Goal: Transaction & Acquisition: Purchase product/service

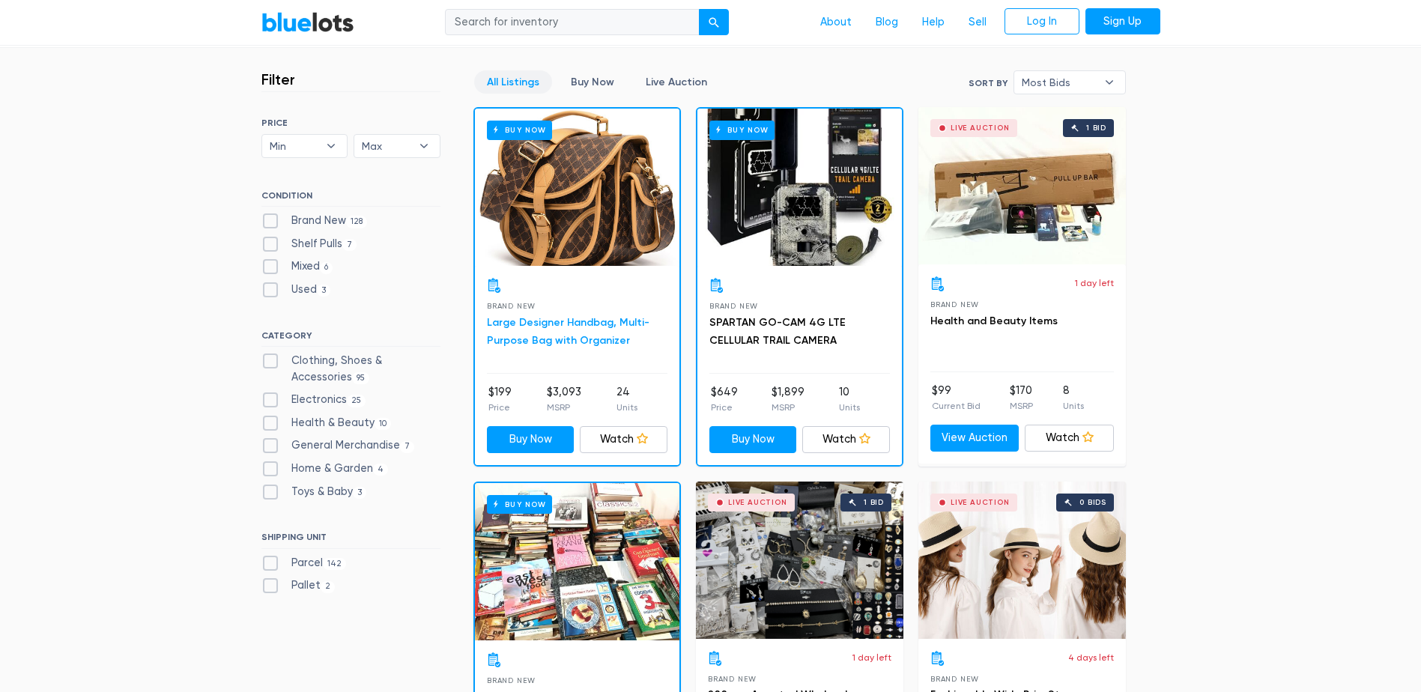
scroll to position [449, 0]
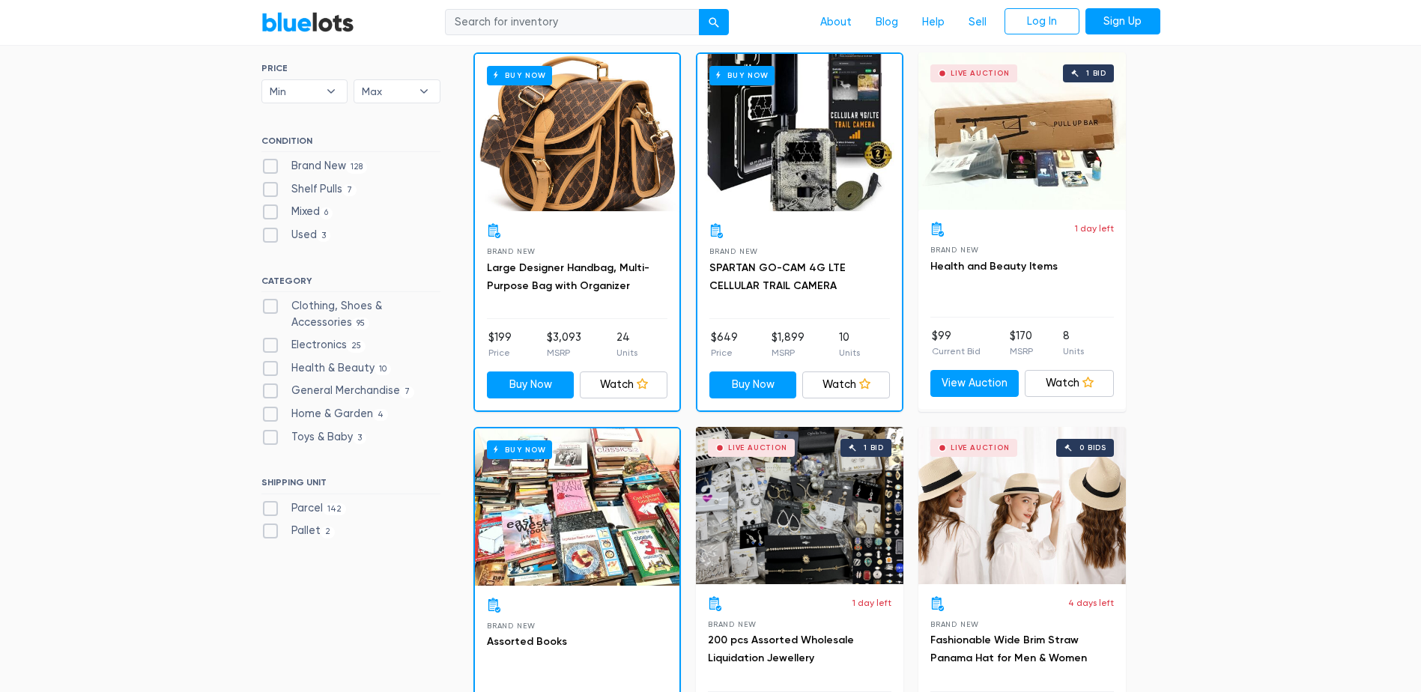
click at [271, 308] on label "Clothing, Shoes & Accessories 95" at bounding box center [350, 314] width 179 height 32
click at [271, 308] on Accessories"] "Clothing, Shoes & Accessories 95" at bounding box center [266, 303] width 10 height 10
checkbox Accessories"] "true"
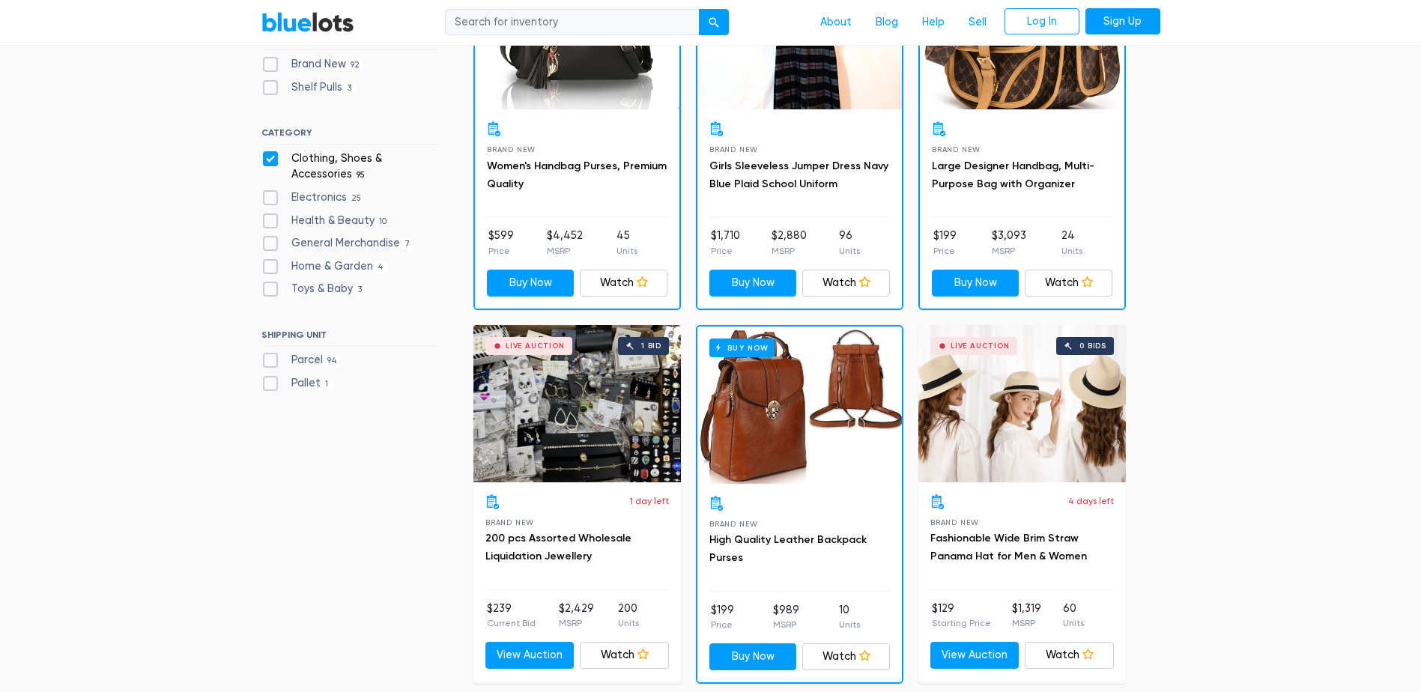
scroll to position [553, 0]
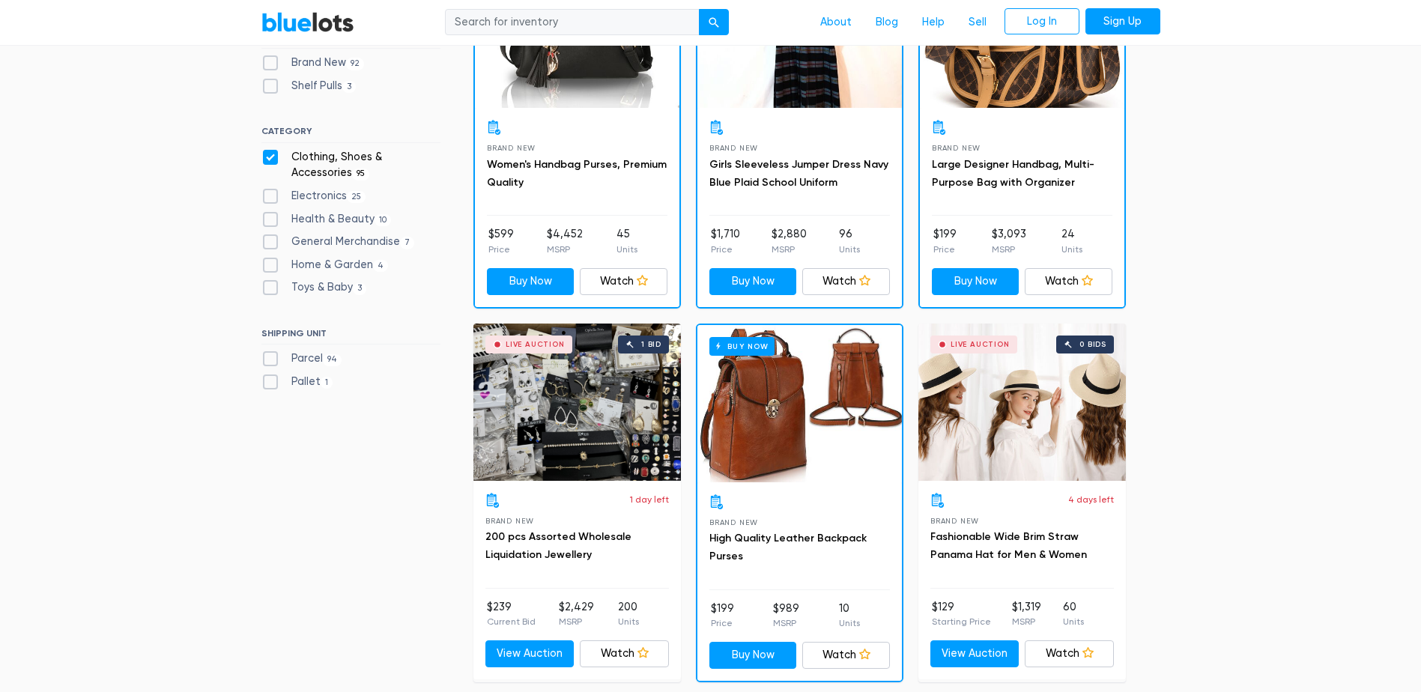
click at [588, 431] on div "Live Auction 1 bid" at bounding box center [576, 402] width 207 height 157
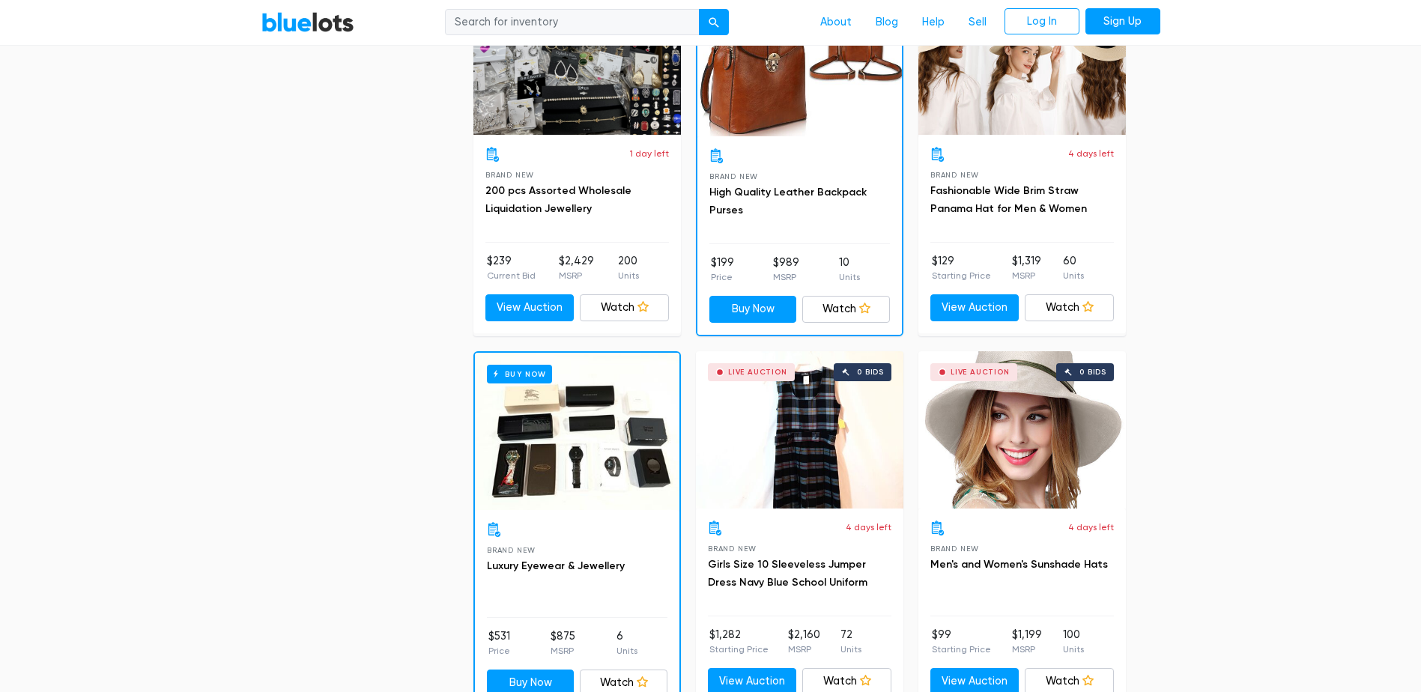
scroll to position [927, 0]
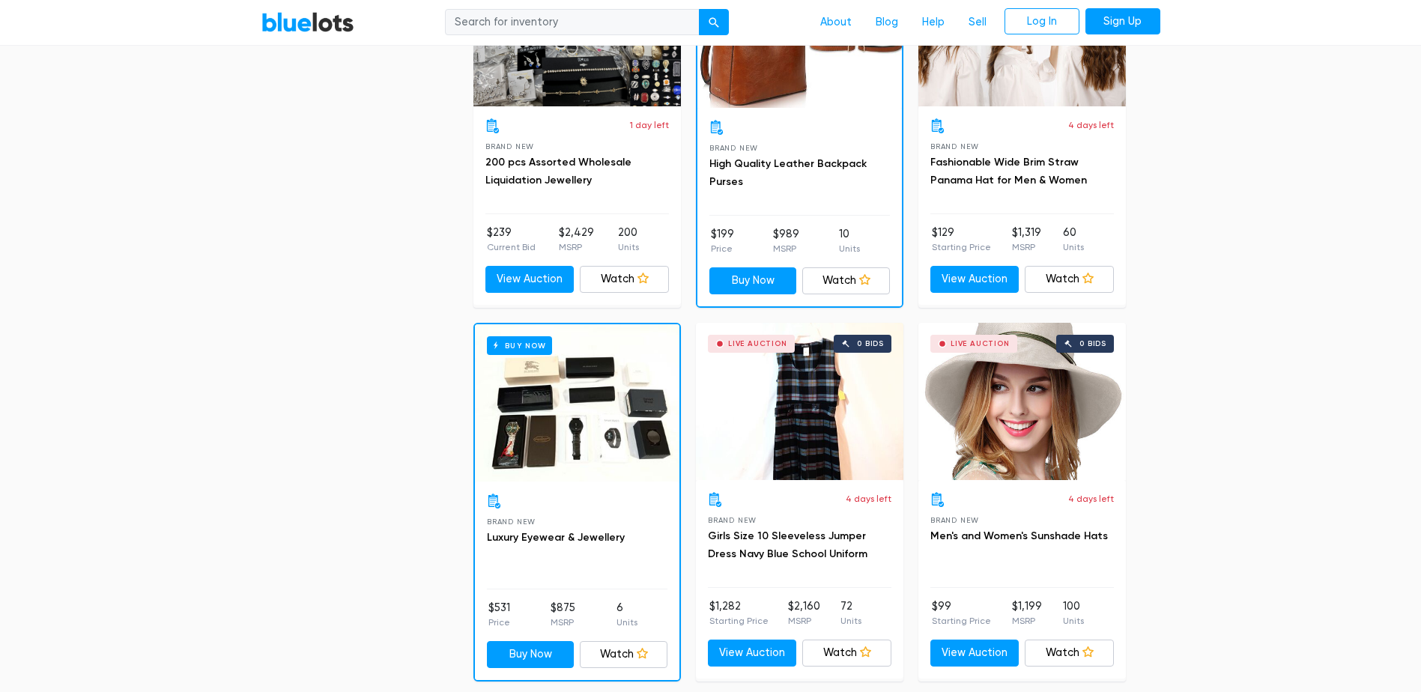
click at [604, 419] on div "Buy Now" at bounding box center [577, 402] width 204 height 157
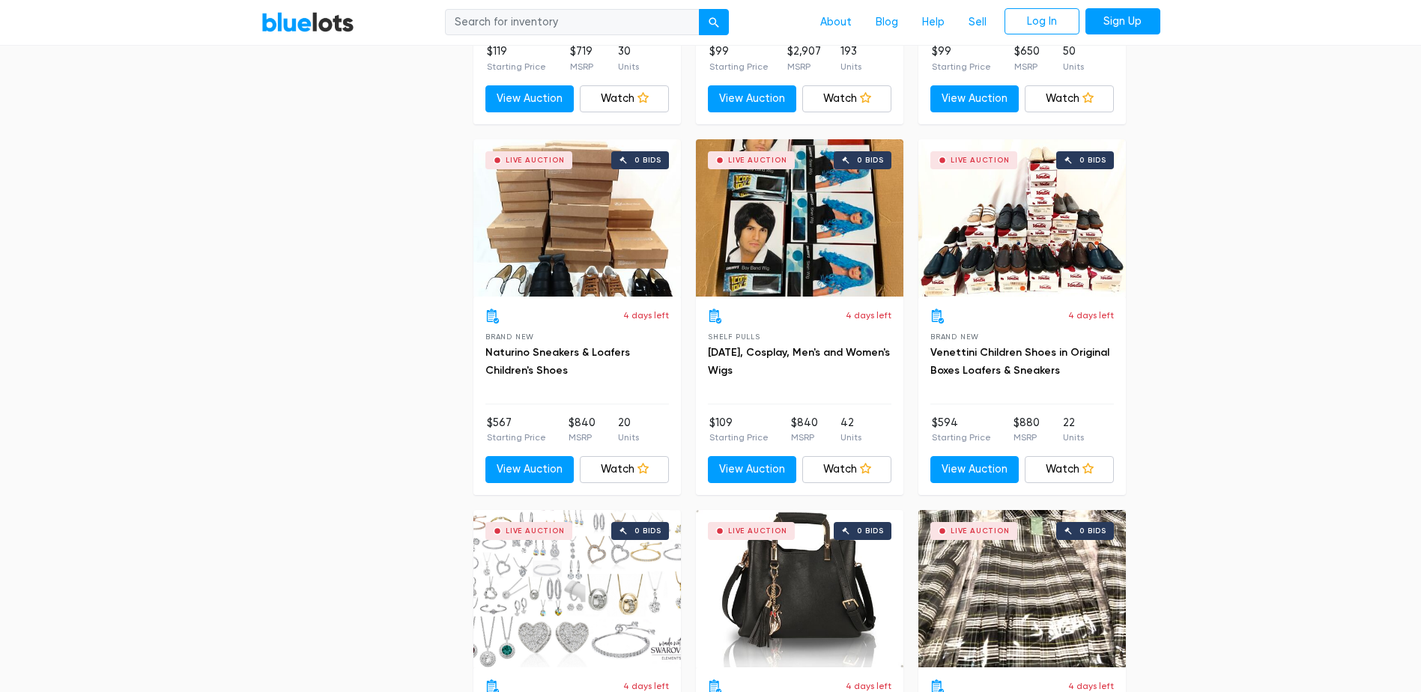
scroll to position [2800, 0]
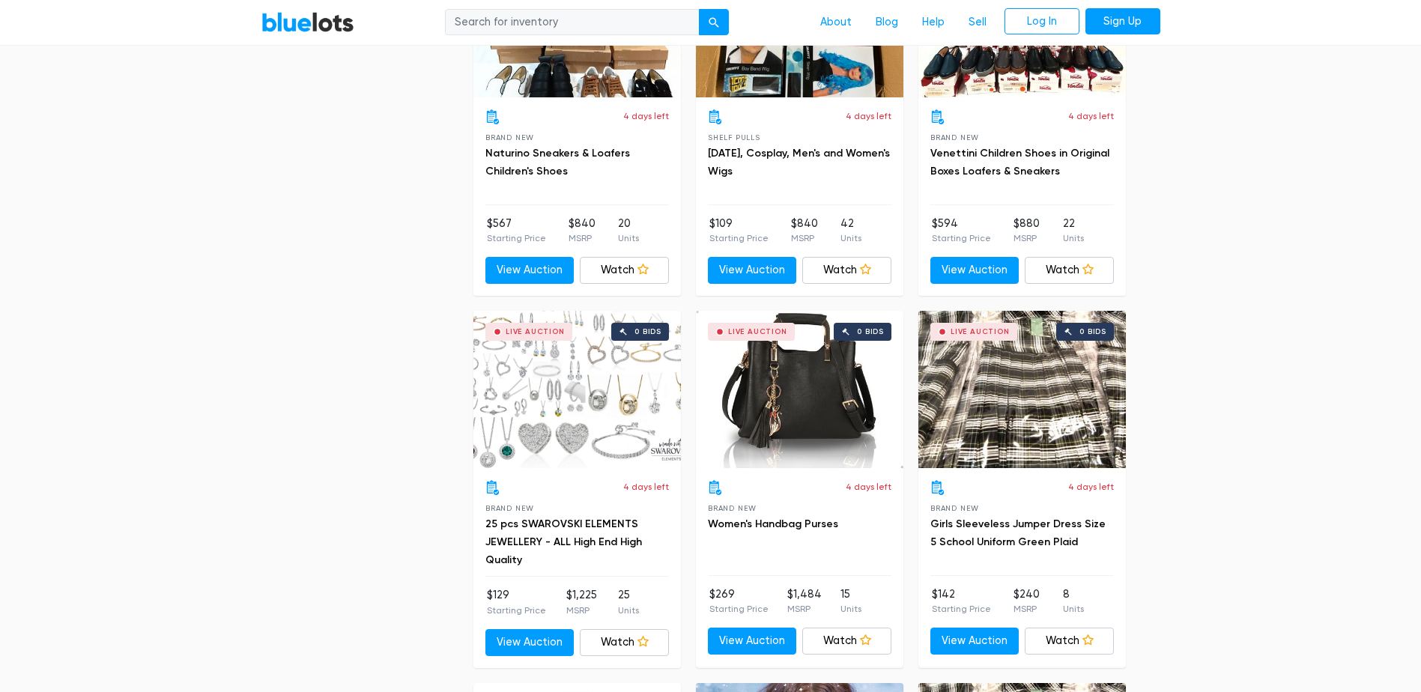
click at [813, 398] on div "Live Auction 0 bids" at bounding box center [799, 389] width 207 height 157
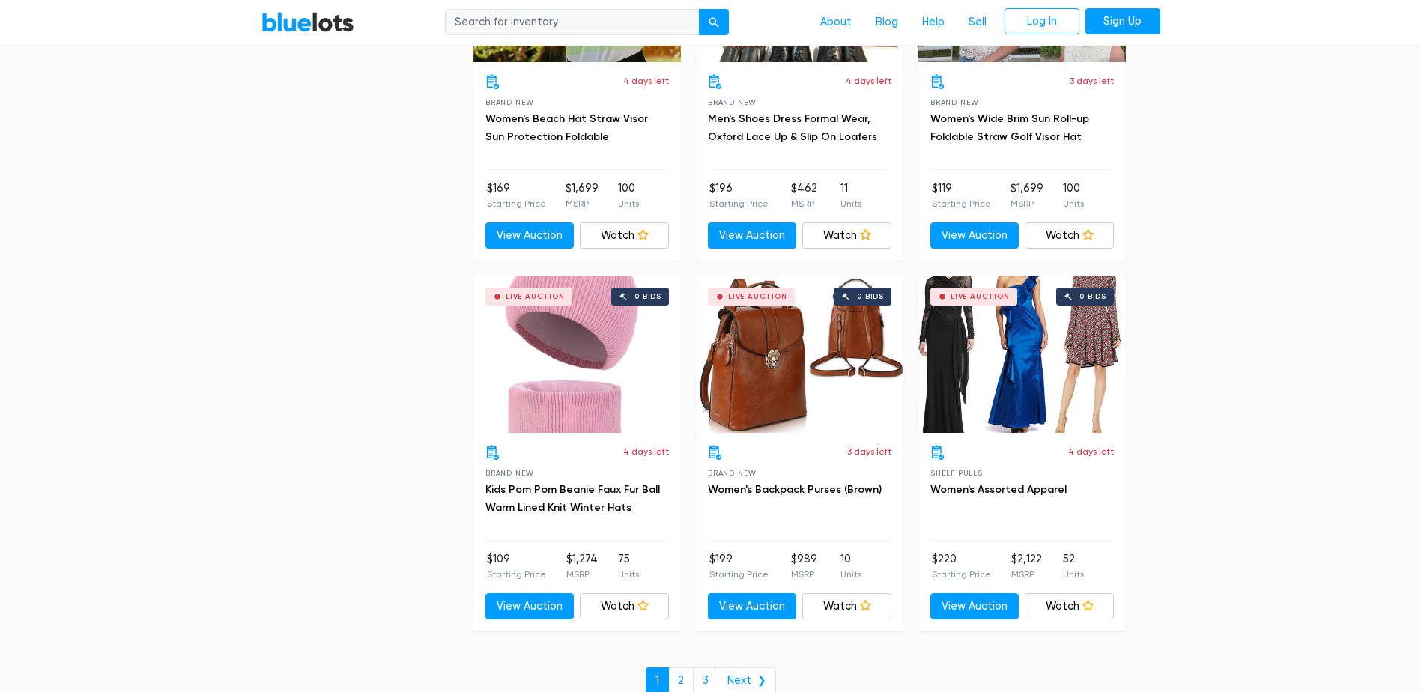
scroll to position [6245, 0]
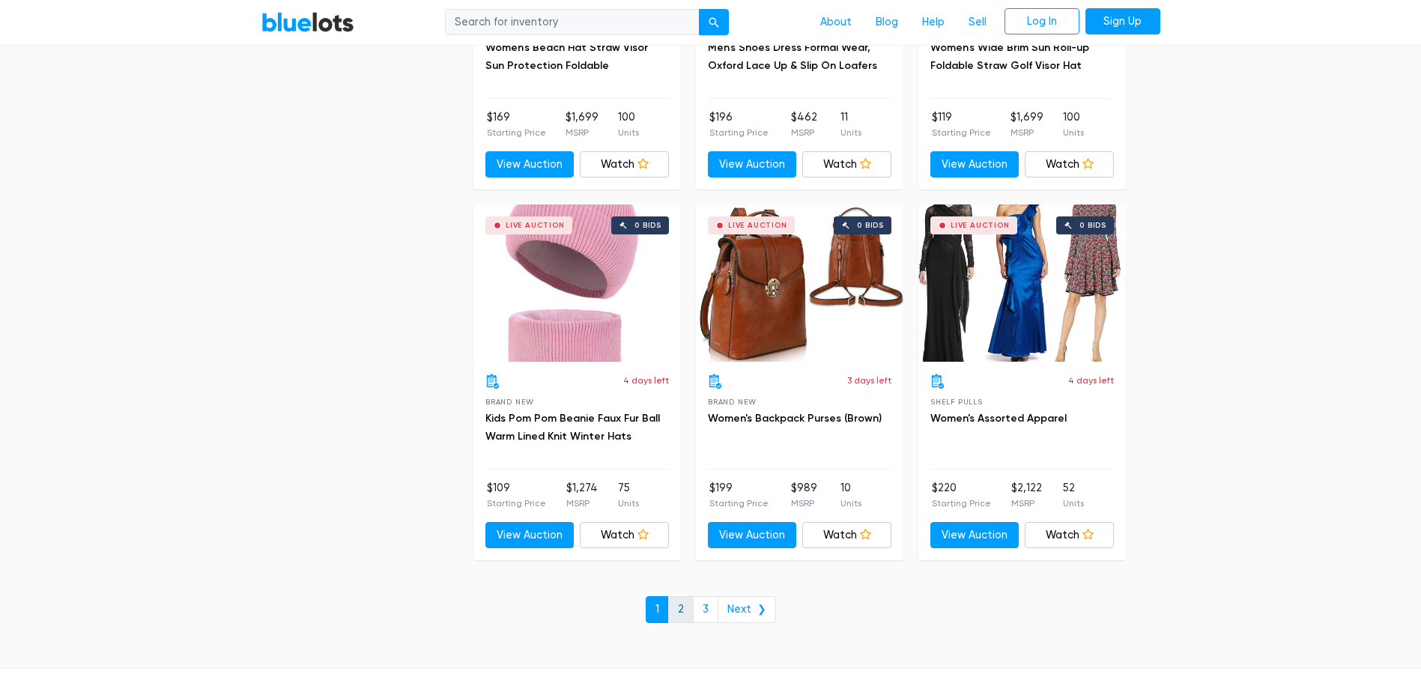
click at [678, 609] on link "2" at bounding box center [680, 609] width 25 height 27
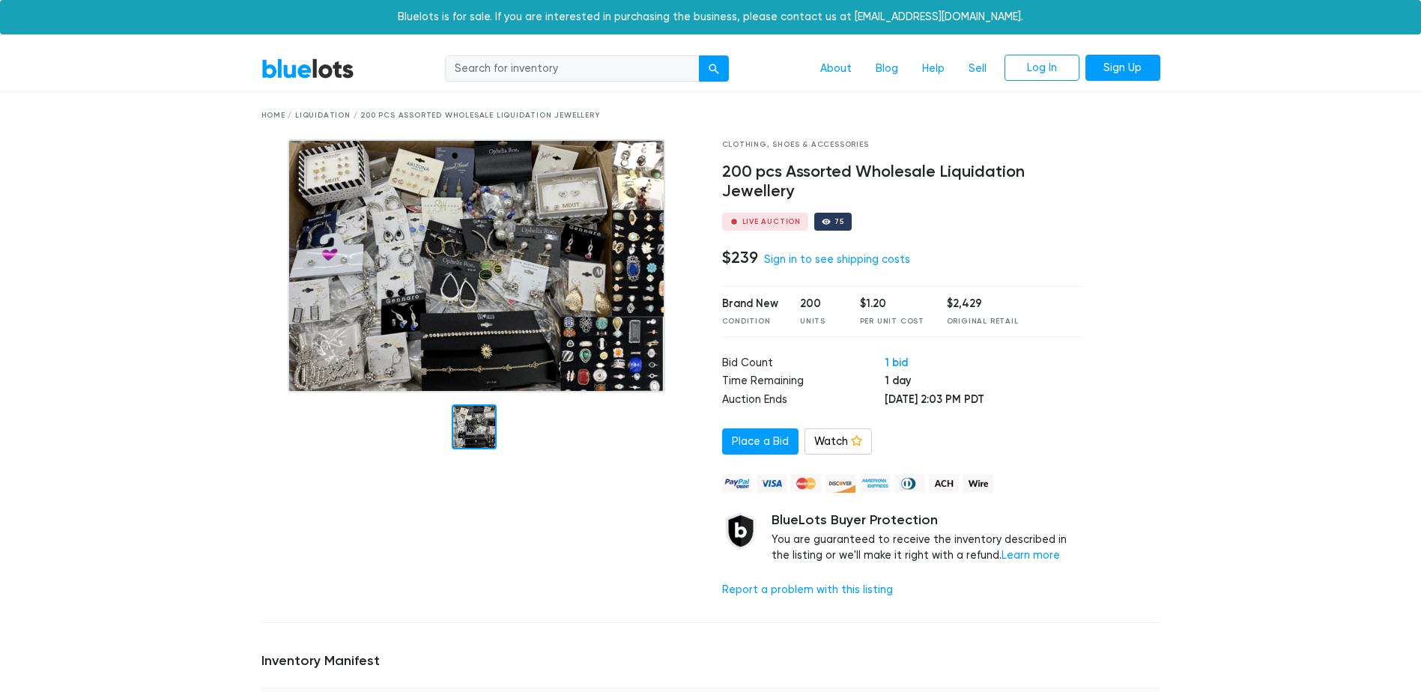
click at [467, 429] on div at bounding box center [474, 426] width 45 height 45
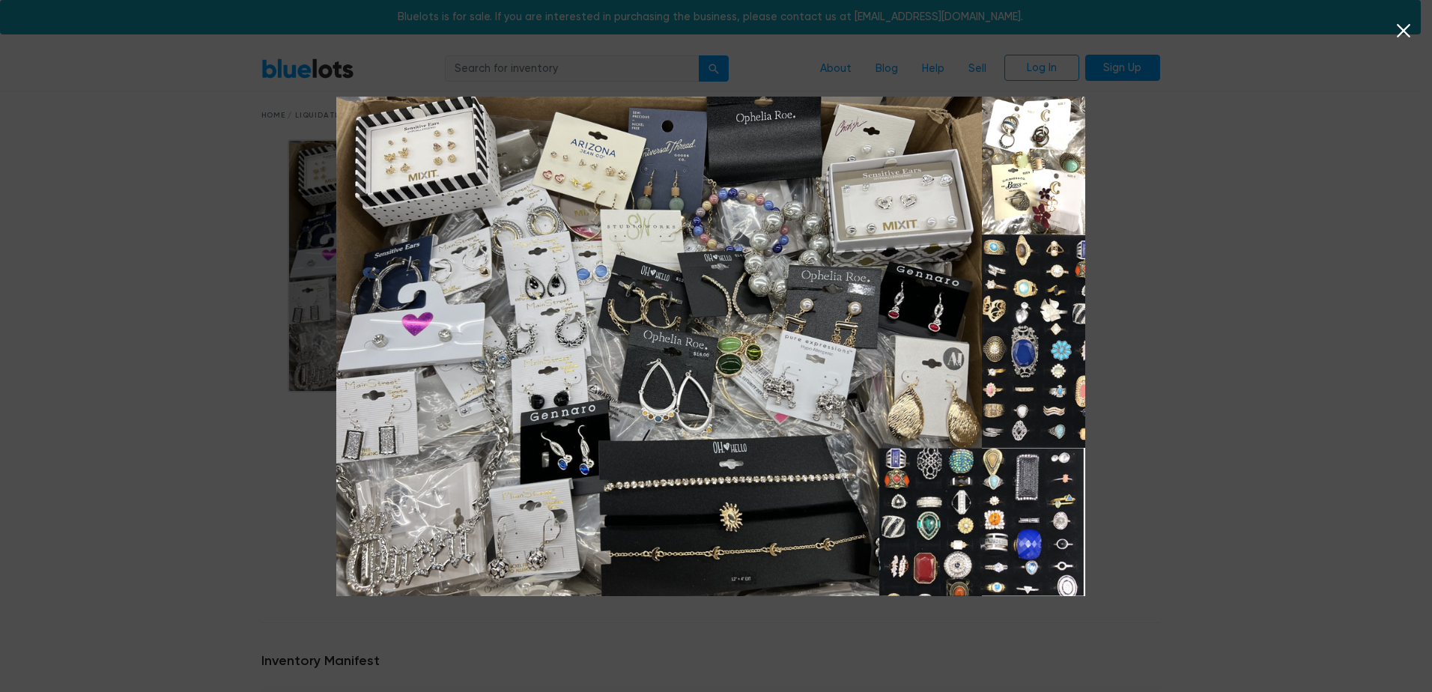
click at [1191, 474] on div at bounding box center [716, 346] width 1432 height 692
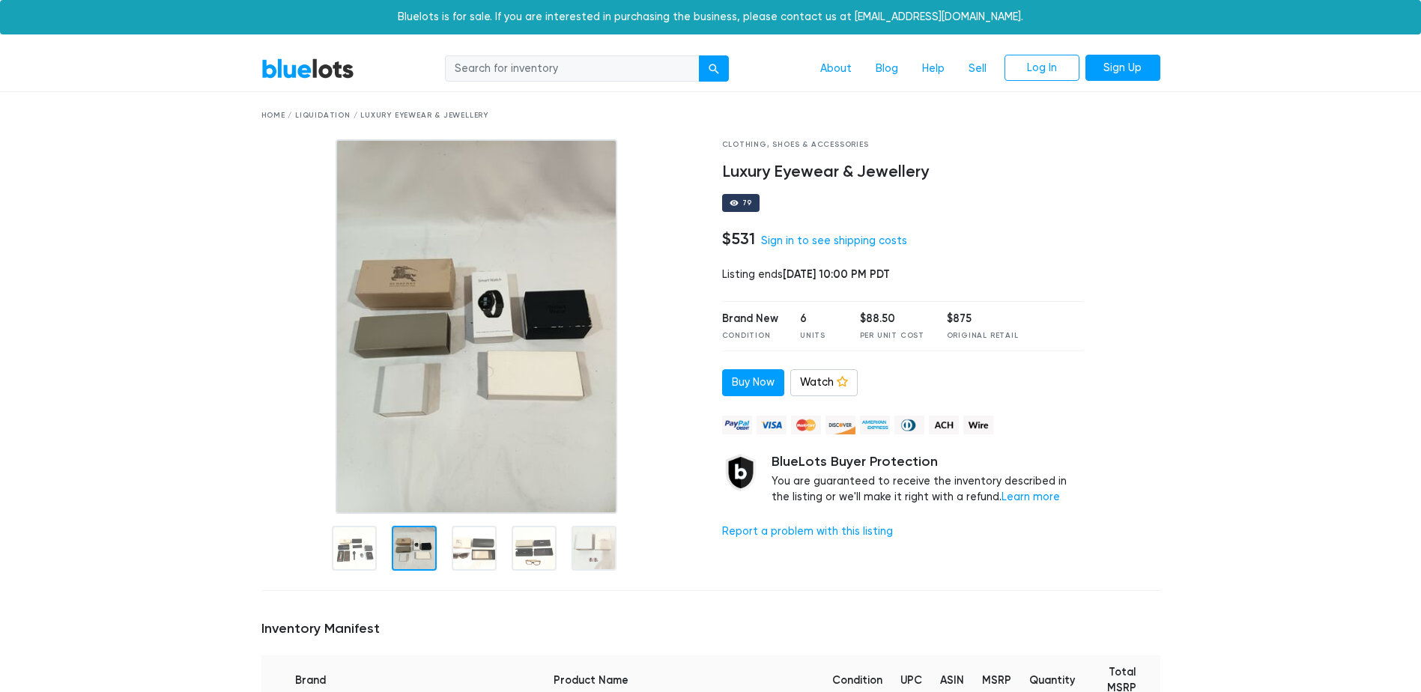
click at [410, 541] on div at bounding box center [414, 548] width 45 height 45
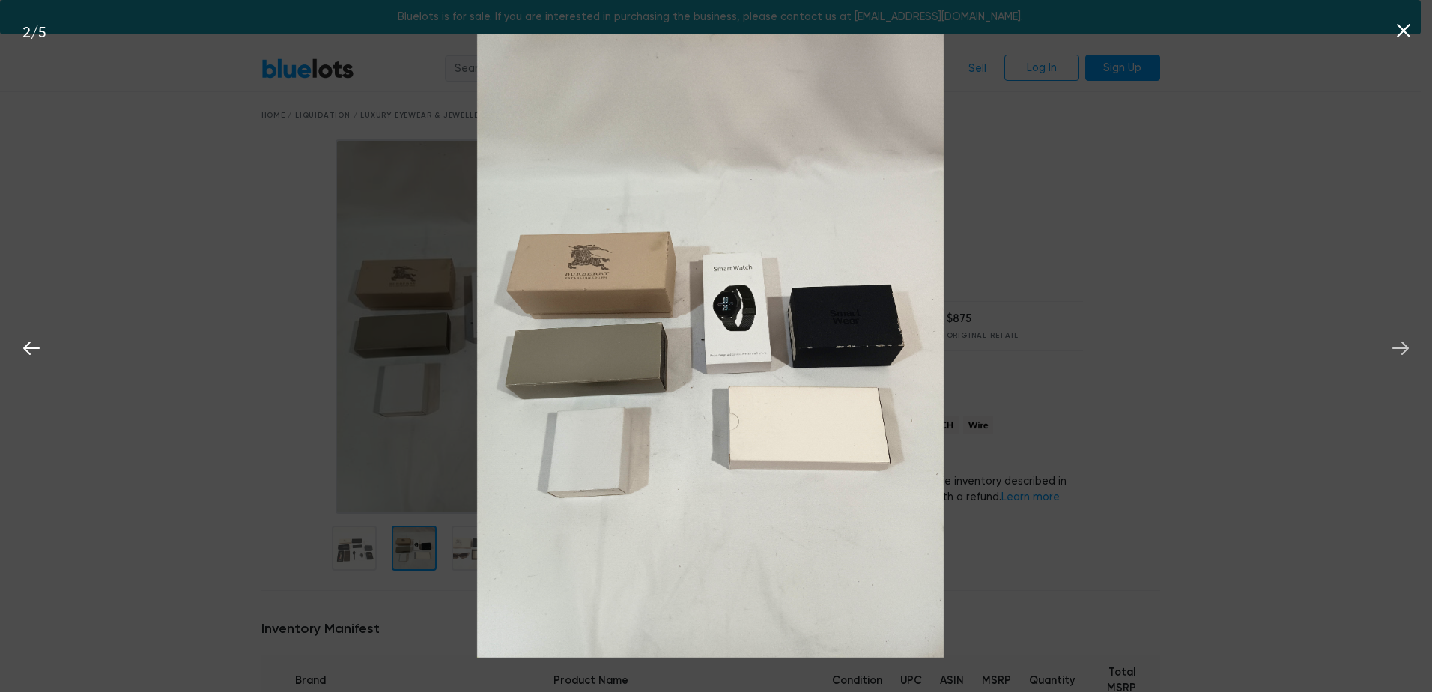
click at [1404, 348] on icon at bounding box center [1400, 348] width 22 height 22
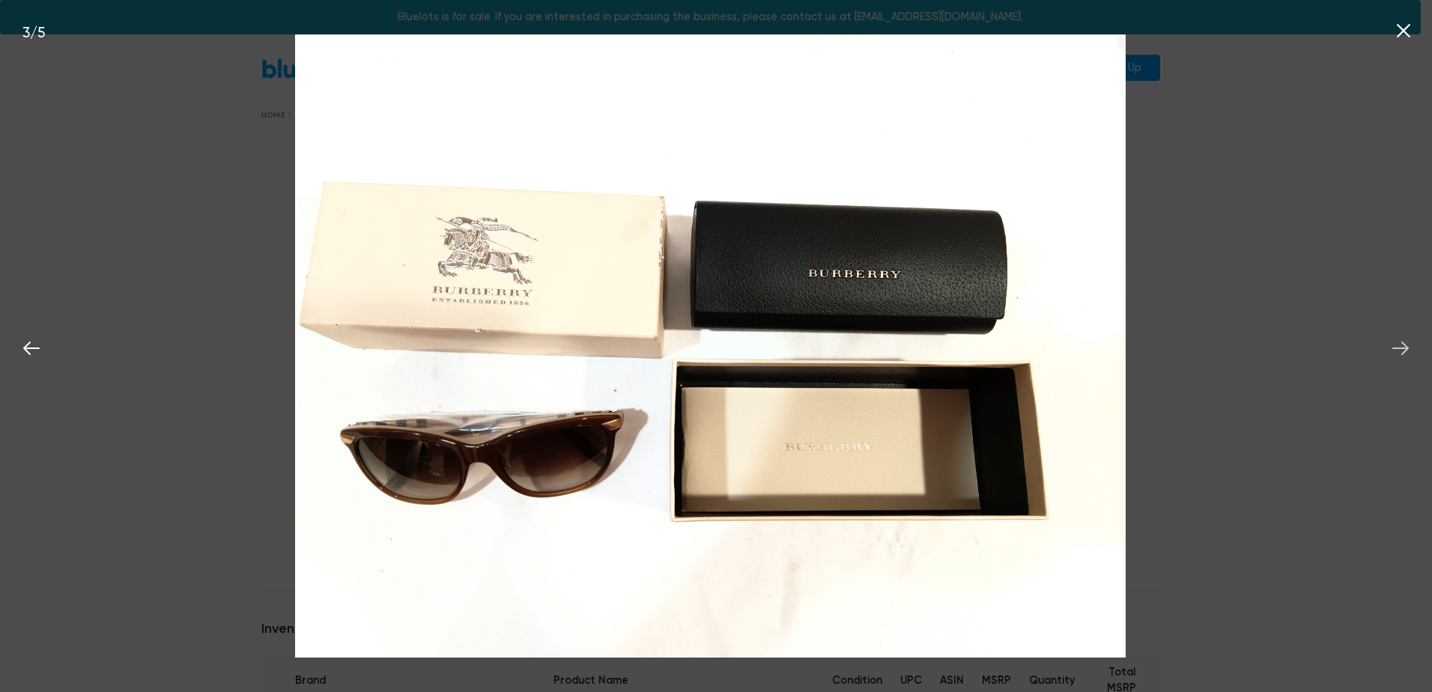
click at [1404, 348] on icon at bounding box center [1400, 348] width 22 height 22
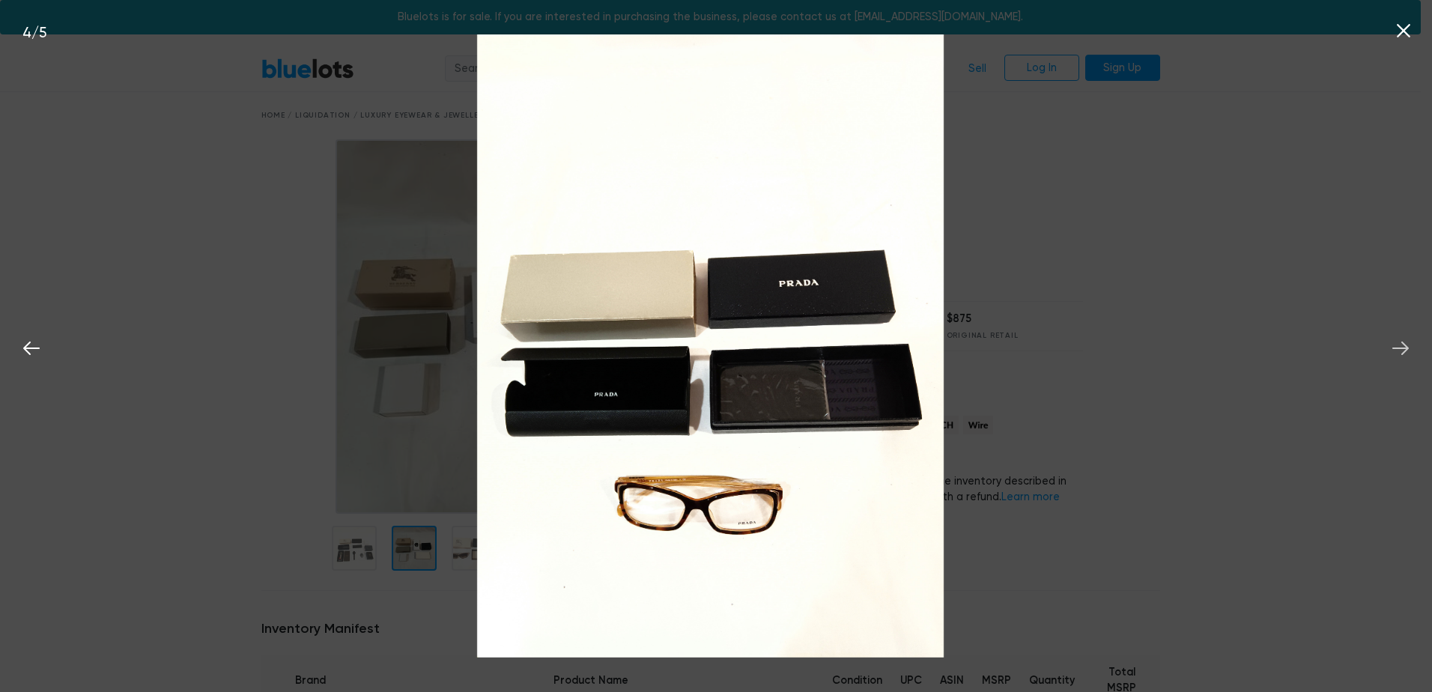
click at [1404, 348] on icon at bounding box center [1400, 348] width 22 height 22
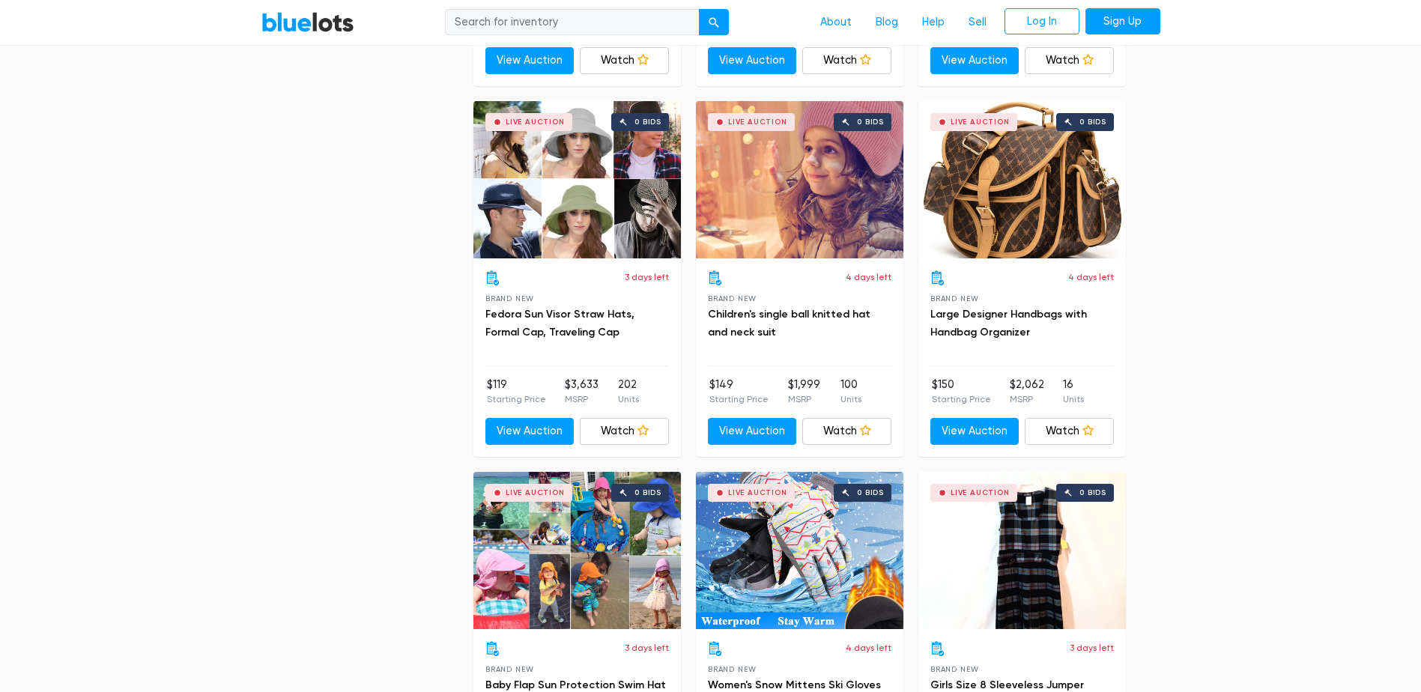
scroll to position [2697, 0]
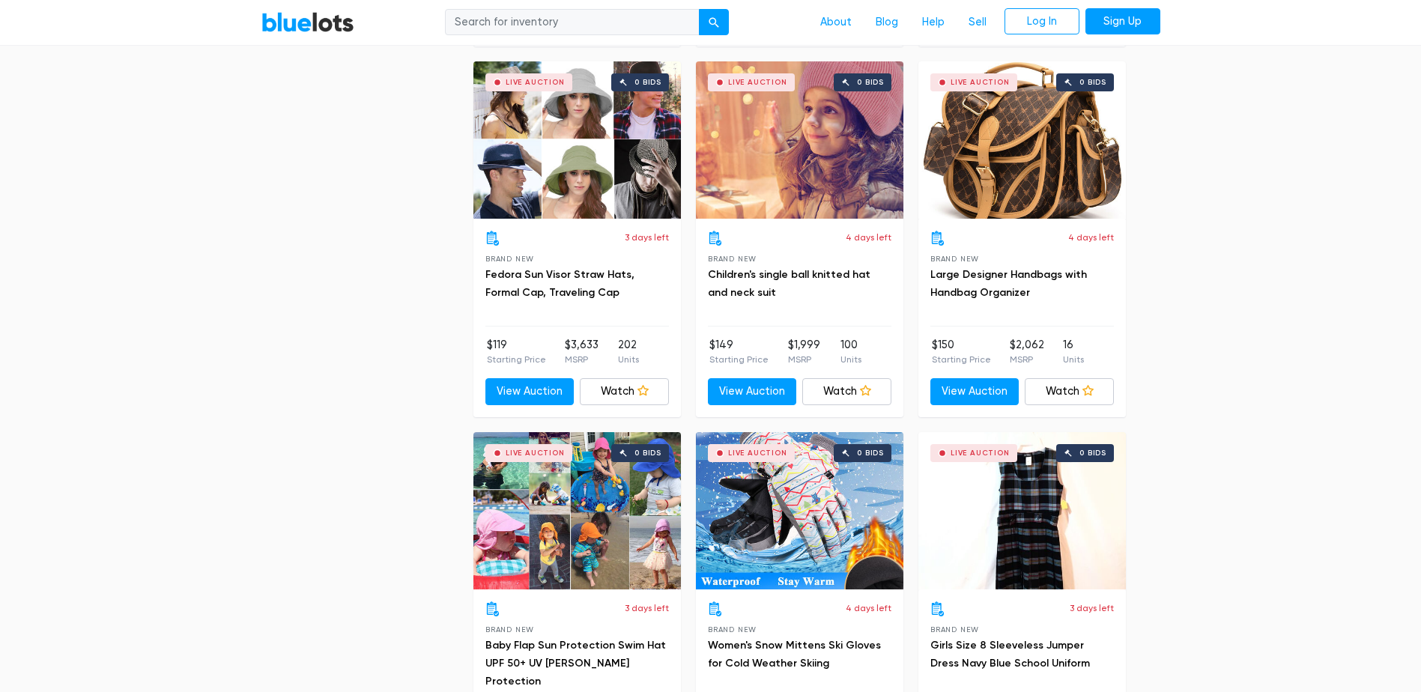
click at [1020, 175] on div "Live Auction 0 bids" at bounding box center [1021, 139] width 207 height 157
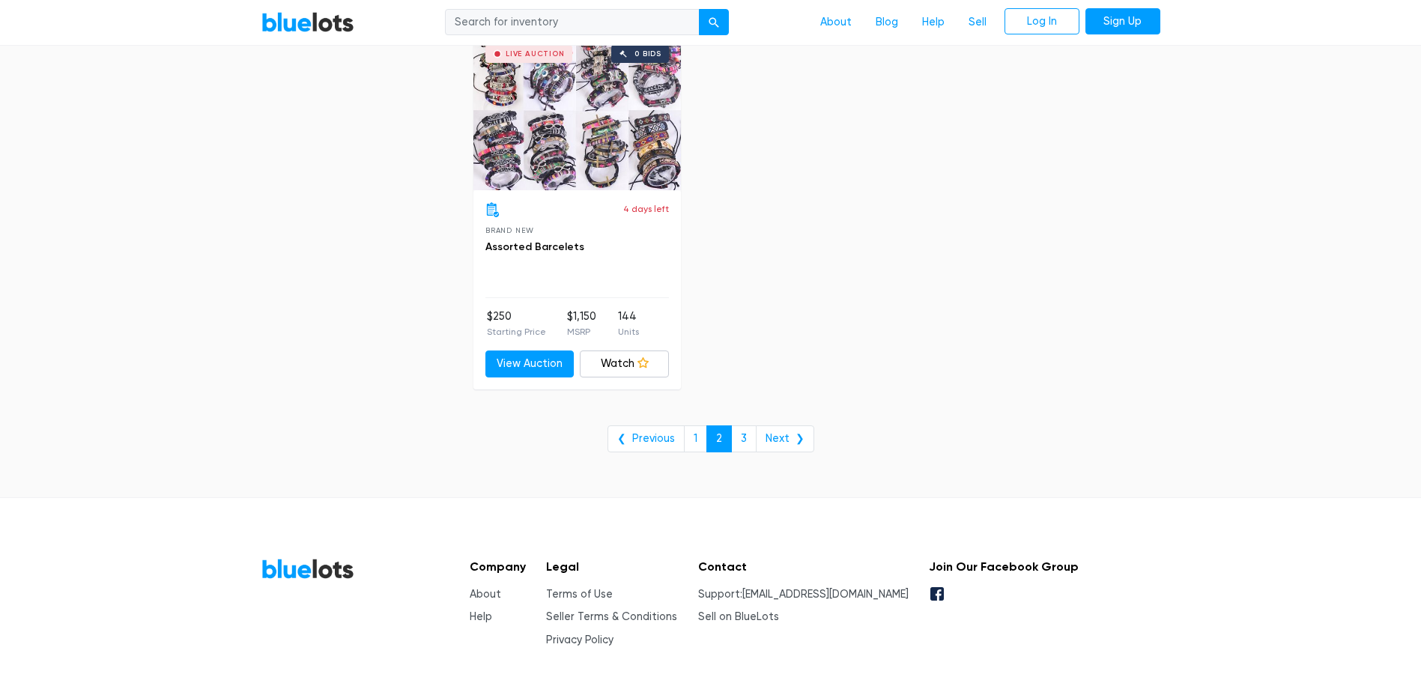
scroll to position [6067, 0]
click at [749, 438] on link "3" at bounding box center [743, 436] width 25 height 27
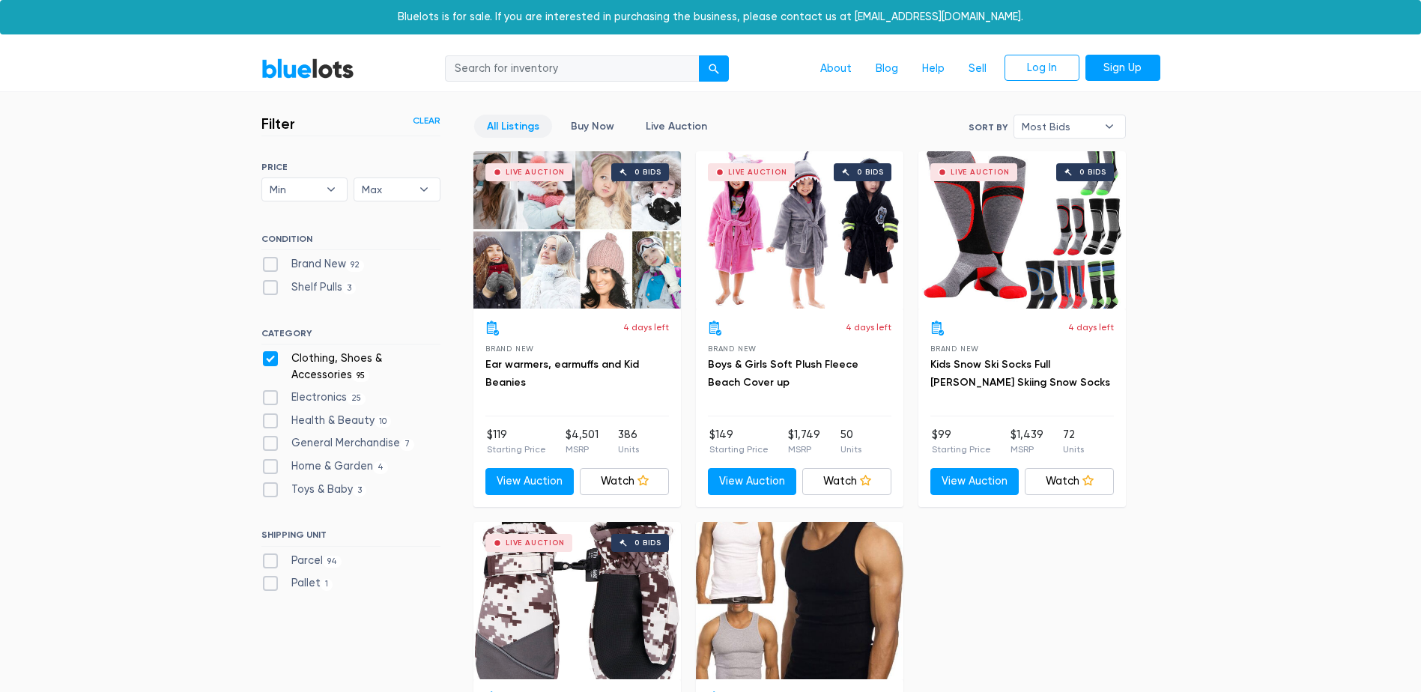
click at [280, 74] on link "BlueLots" at bounding box center [307, 69] width 93 height 22
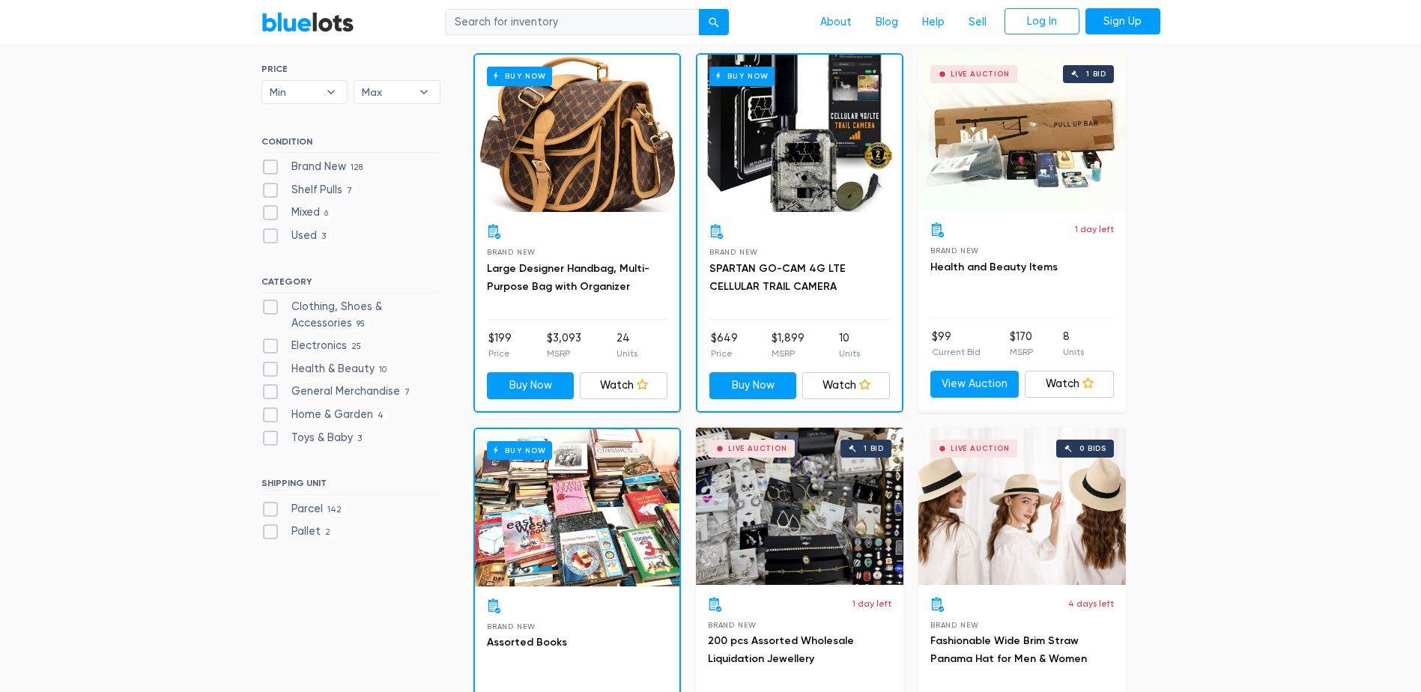
scroll to position [449, 0]
click at [272, 369] on label "Health & Beauty 10" at bounding box center [326, 368] width 130 height 16
click at [271, 369] on Beauty"] "Health & Beauty 10" at bounding box center [266, 365] width 10 height 10
checkbox Beauty"] "true"
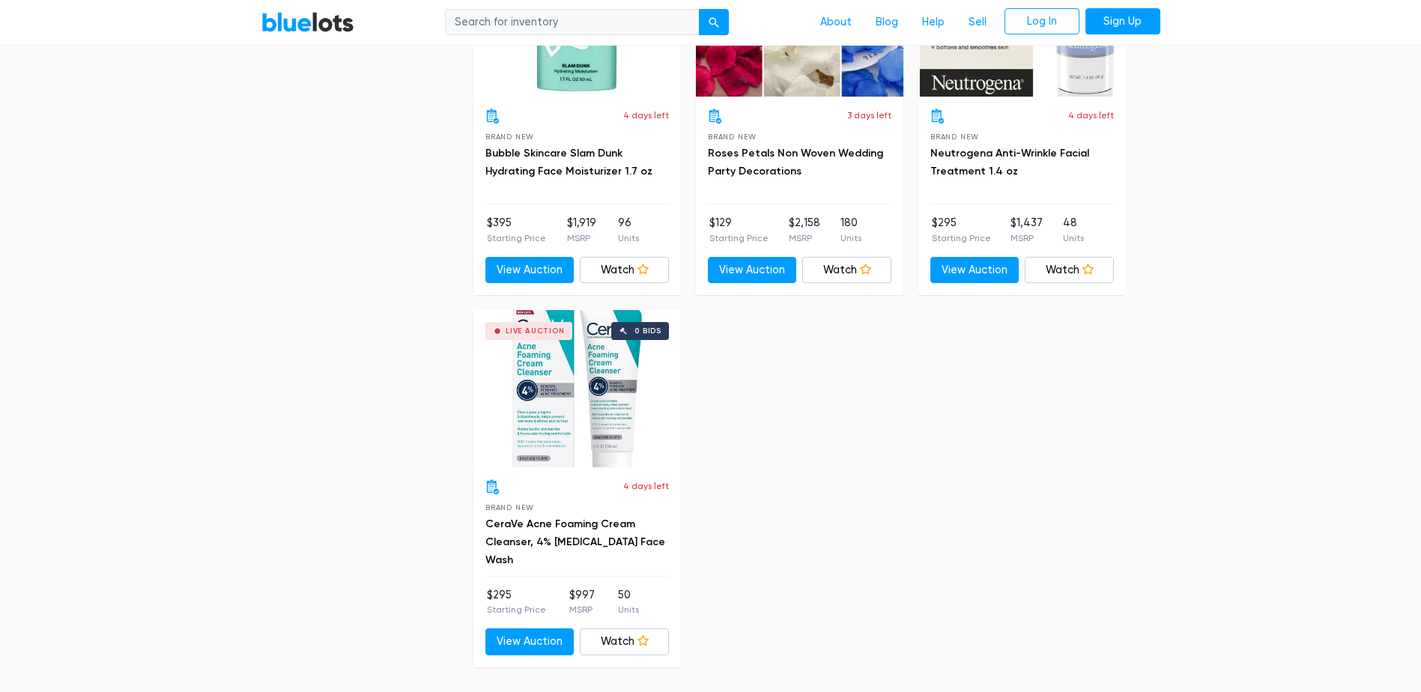
scroll to position [2201, 0]
